Goal: Information Seeking & Learning: Learn about a topic

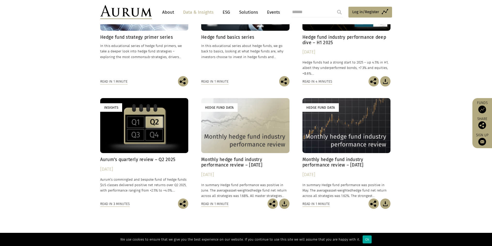
scroll to position [258, 0]
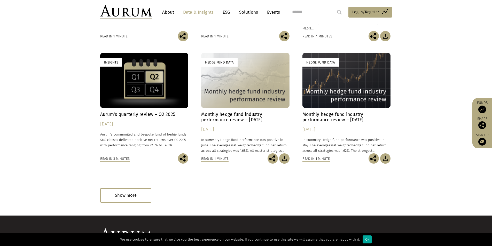
click at [140, 114] on h4 "Aurum’s quarterly review – Q2 2025" at bounding box center [144, 114] width 88 height 5
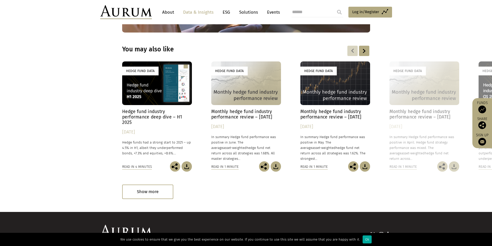
scroll to position [775, 0]
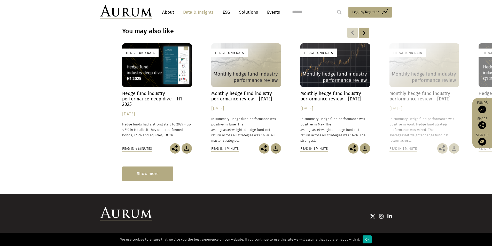
click at [146, 167] on div "Show more" at bounding box center [147, 174] width 51 height 14
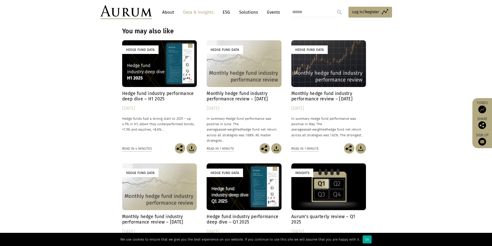
click at [156, 58] on div "Hedge Fund Data" at bounding box center [159, 63] width 75 height 47
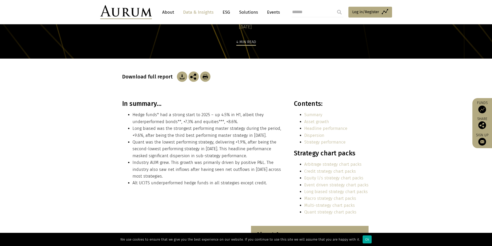
scroll to position [52, 0]
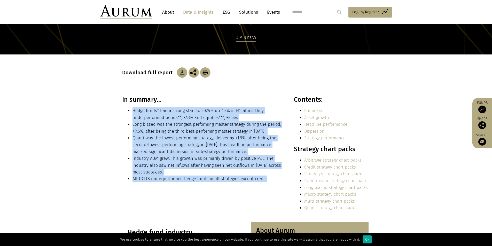
drag, startPoint x: 131, startPoint y: 110, endPoint x: 265, endPoint y: 180, distance: 151.7
click at [265, 180] on ul "Hedge funds* had a strong start to 2025 – up 4.5% in H1, albeit they underperfo…" at bounding box center [202, 145] width 161 height 75
copy ul "Hedge funds* had a strong start to 2025 – up 4.5% in H1, albeit they underperfo…"
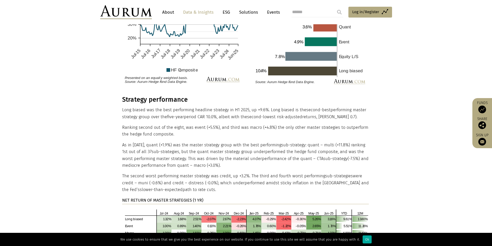
scroll to position [1008, 0]
